Goal: Transaction & Acquisition: Register for event/course

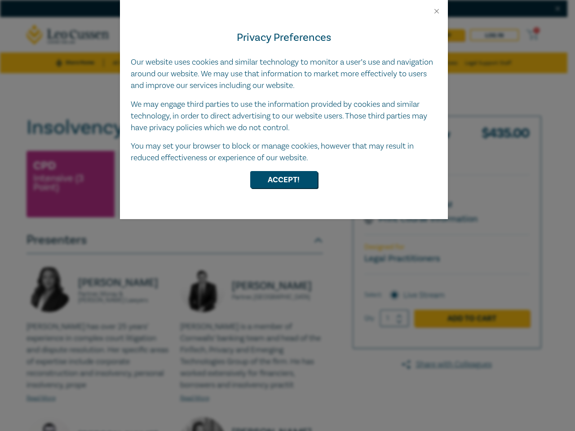
click at [287, 216] on div "Privacy Preferences Our website uses cookies and similar technology to monitor …" at bounding box center [284, 117] width 328 height 204
click at [437, 11] on button "Close" at bounding box center [437, 11] width 8 height 8
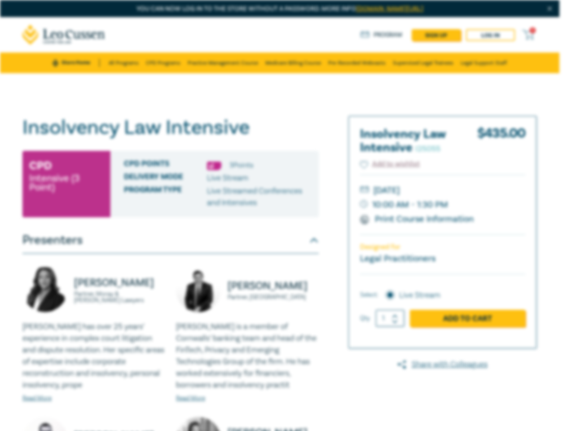
click at [284, 180] on div "Delivery Mode Live Stream" at bounding box center [218, 178] width 188 height 12
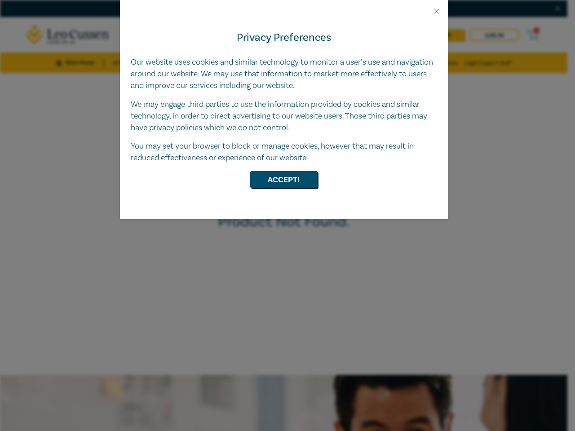
click at [287, 216] on div "Privacy Preferences Our website uses cookies and similar technology to monitor …" at bounding box center [284, 117] width 328 height 204
click at [437, 11] on button "Close" at bounding box center [437, 11] width 8 height 8
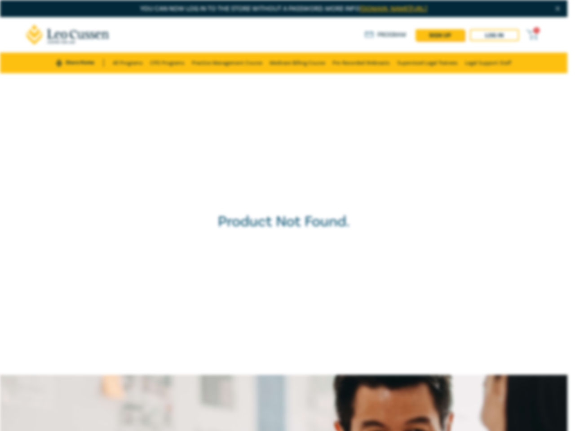
click at [284, 180] on div "Product Not Found." at bounding box center [284, 224] width 576 height 311
